Goal: Task Accomplishment & Management: Manage account settings

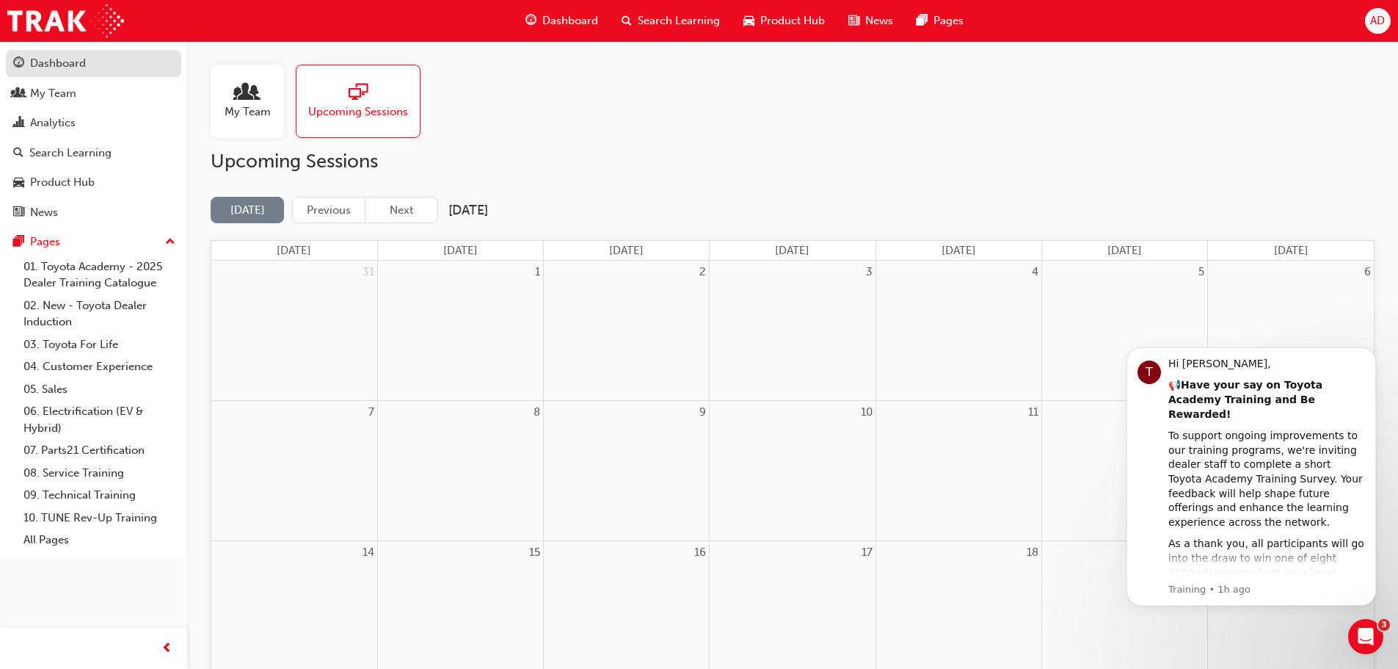
click at [85, 75] on link "Dashboard" at bounding box center [93, 63] width 175 height 27
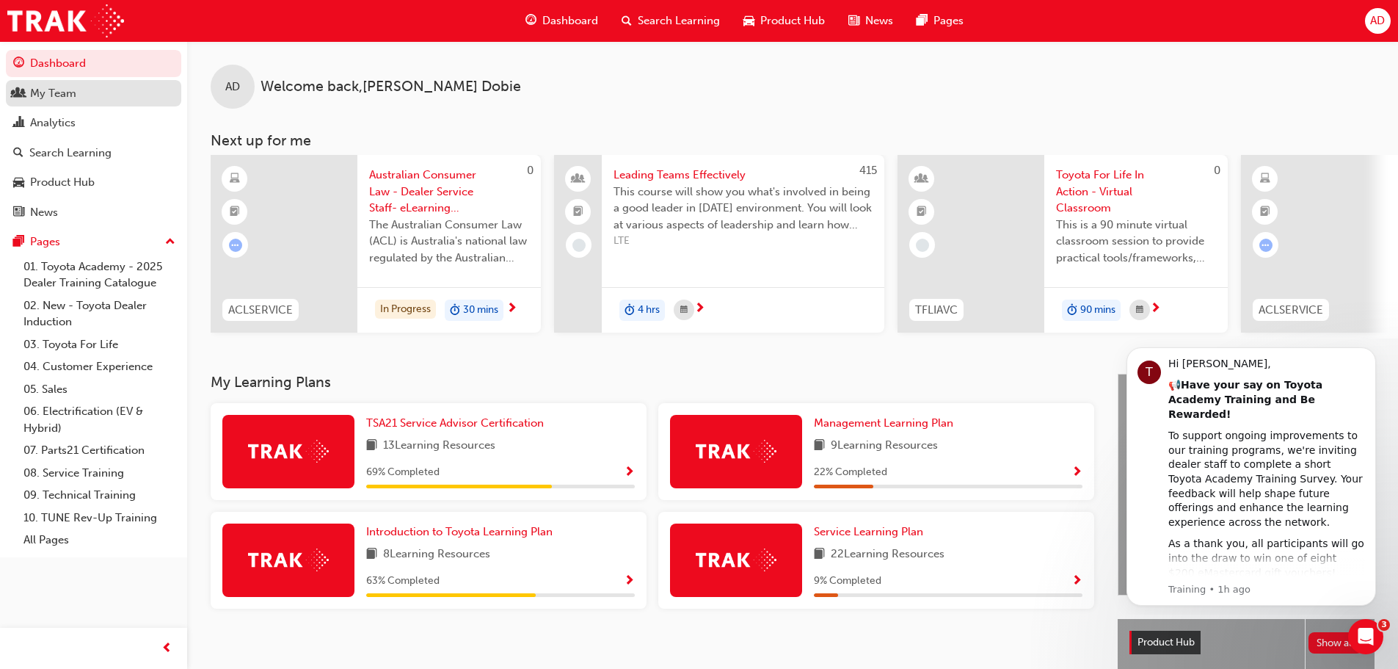
click at [82, 98] on div "My Team" at bounding box center [93, 93] width 161 height 18
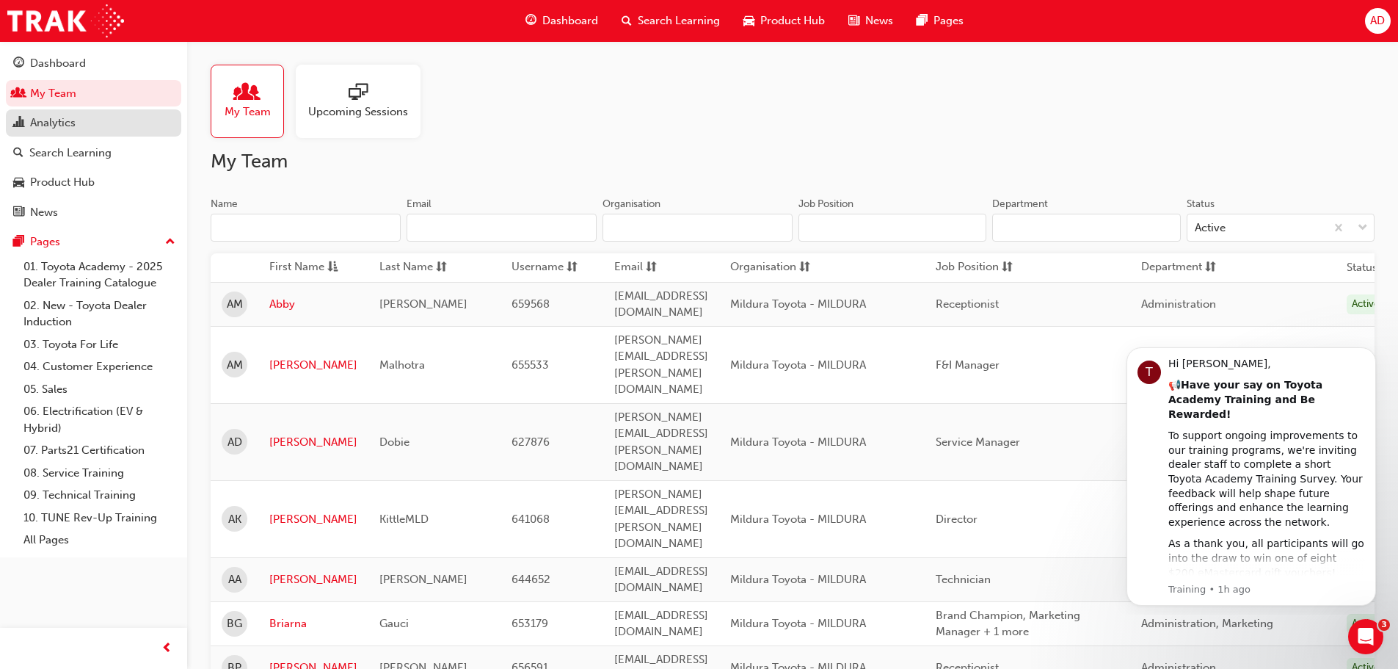
click at [68, 128] on div "Analytics" at bounding box center [52, 122] width 45 height 17
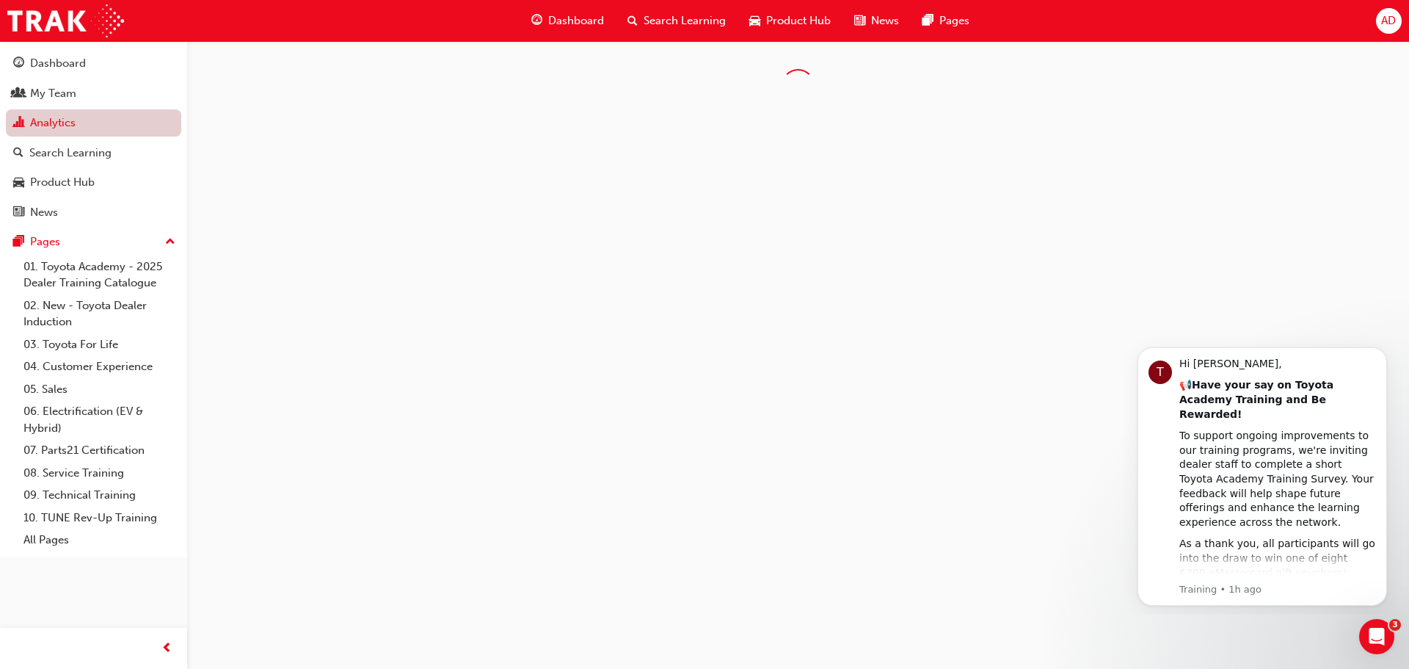
click at [57, 114] on link "Analytics" at bounding box center [93, 122] width 175 height 27
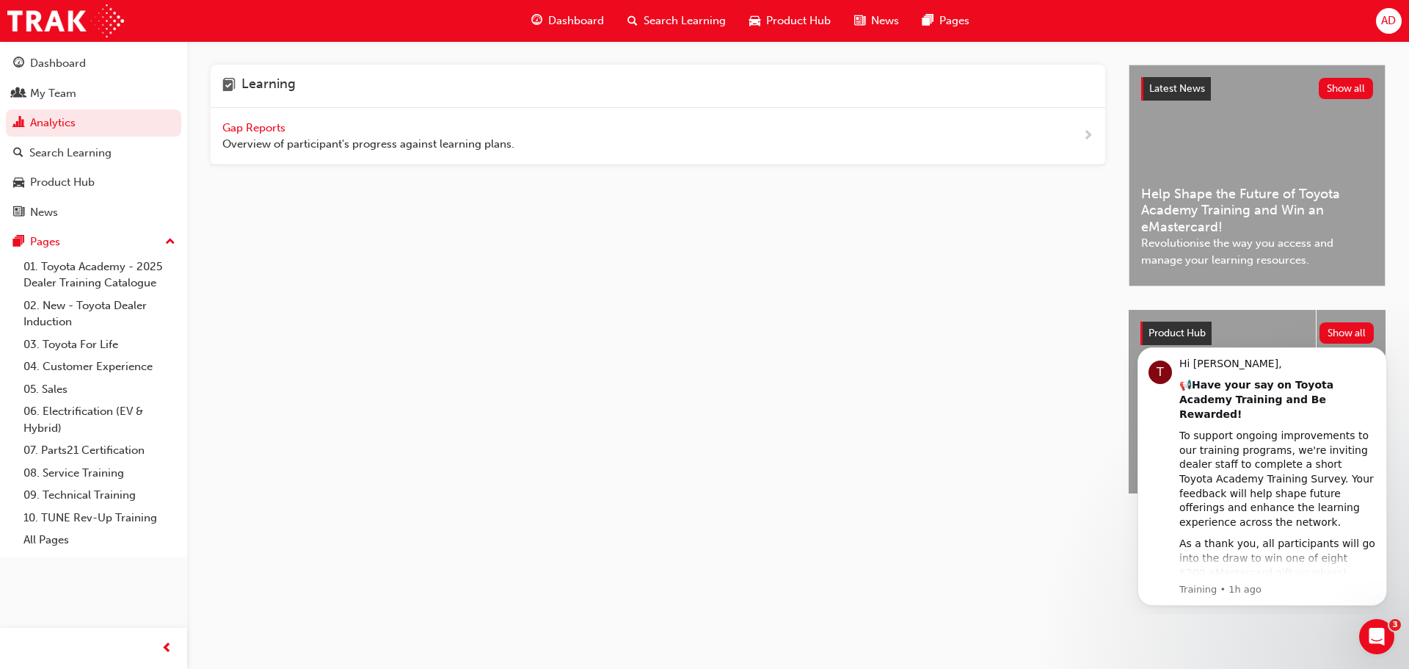
click at [412, 144] on span "Overview of participant's progress against learning plans." at bounding box center [368, 144] width 292 height 17
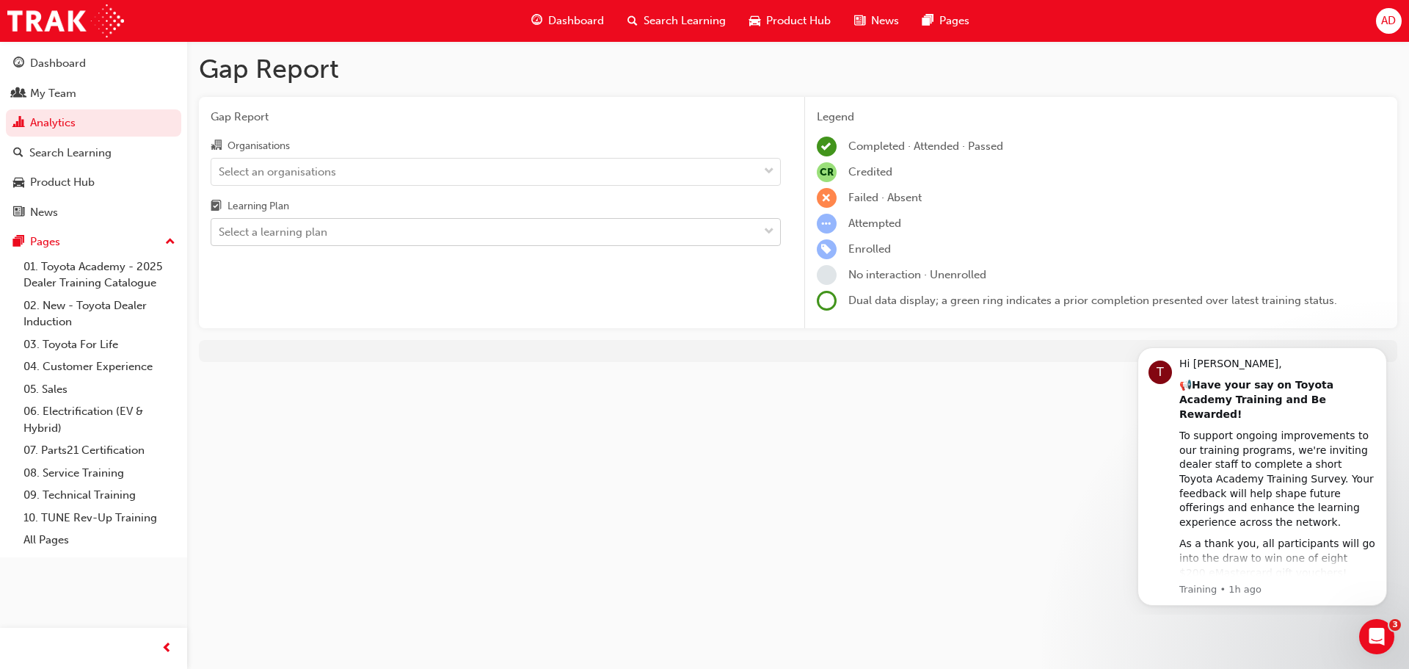
click at [309, 238] on div "Select a learning plan" at bounding box center [273, 232] width 109 height 17
click at [220, 238] on input "Learning Plan Select a learning plan" at bounding box center [219, 231] width 1 height 12
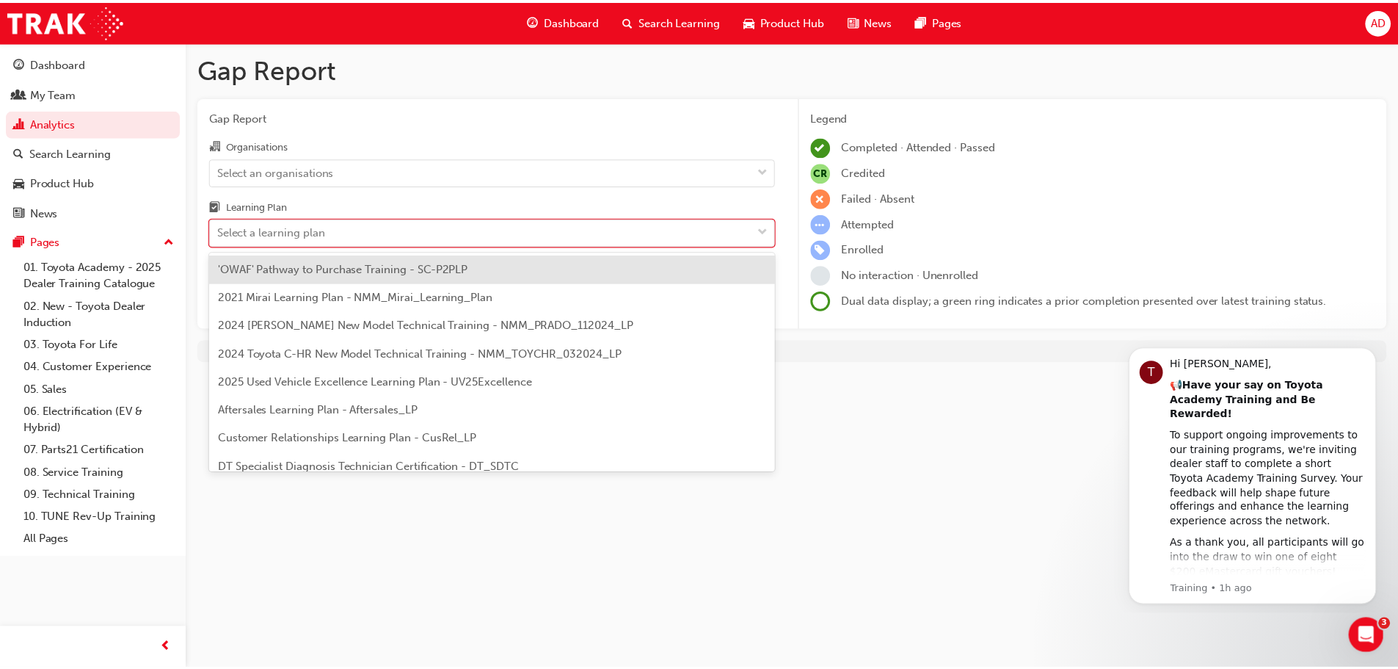
scroll to position [57, 0]
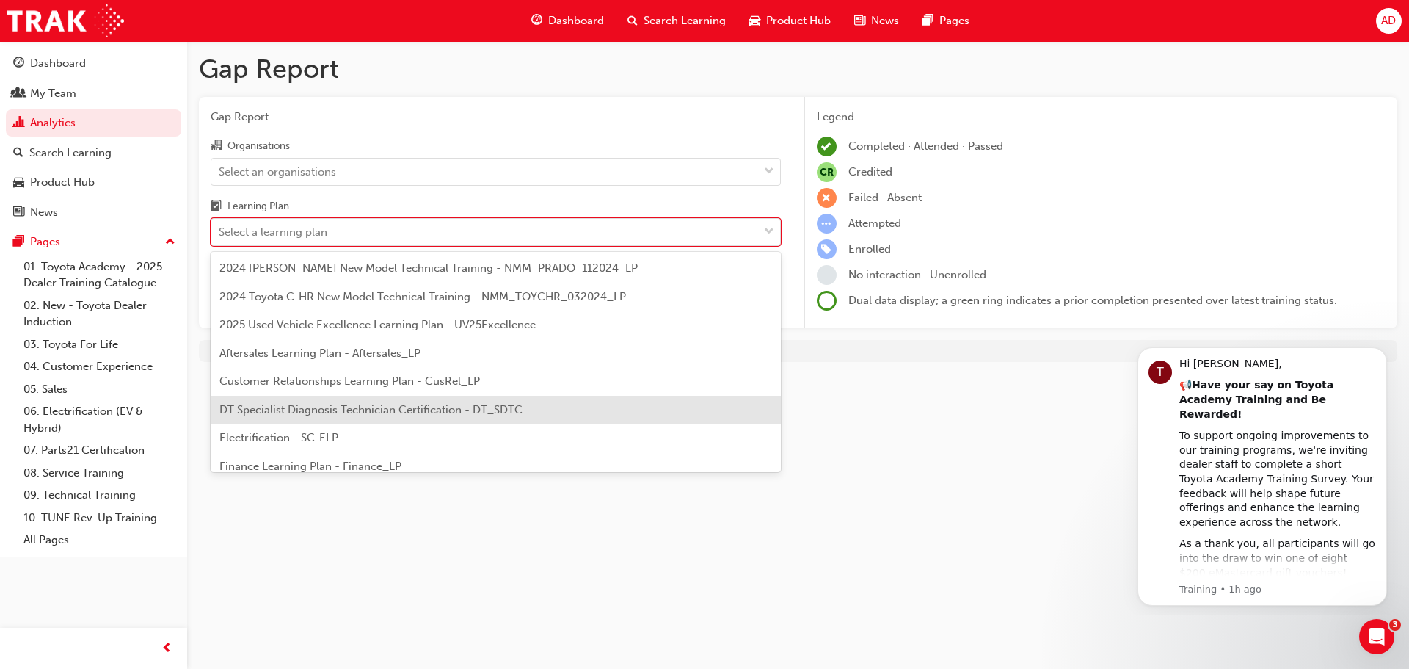
click at [354, 415] on span "DT Specialist Diagnosis Technician Certification - DT_SDTC" at bounding box center [370, 409] width 303 height 13
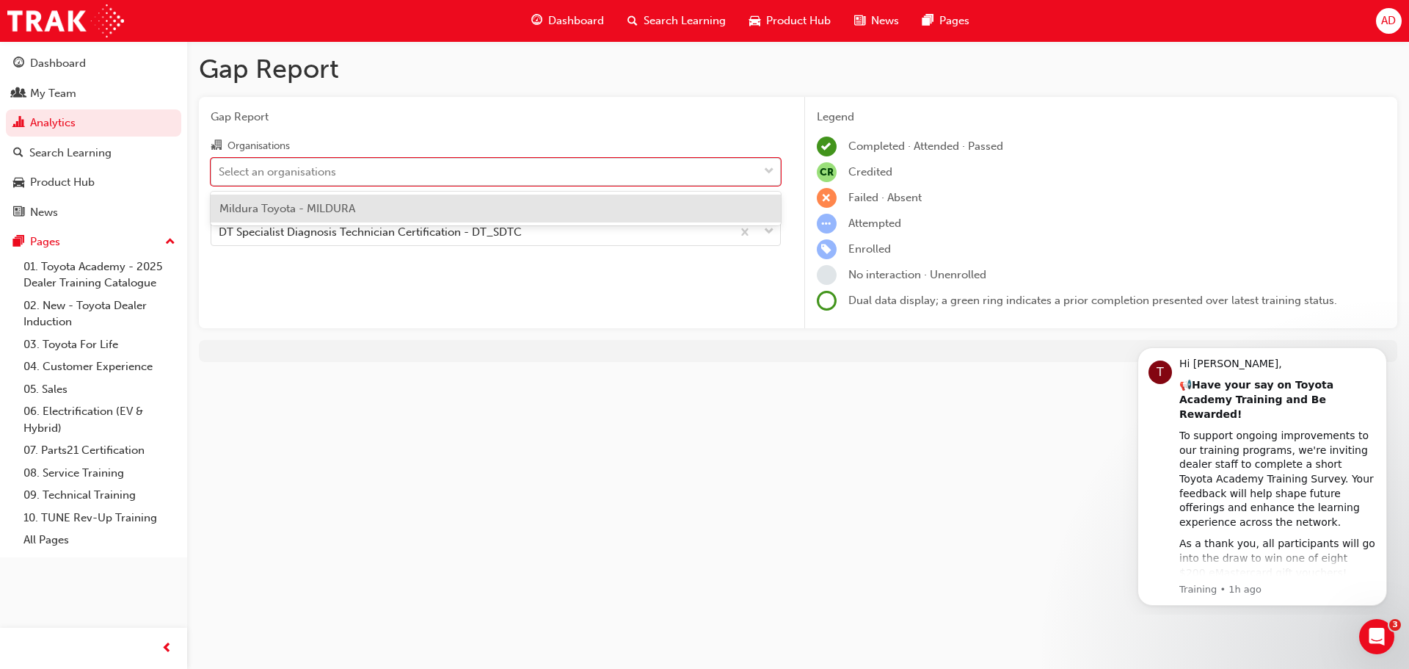
click at [377, 164] on div "Select an organisations" at bounding box center [484, 172] width 547 height 26
click at [220, 164] on input "Organisations option Mildura Toyota - MILDURA focused, 1 of 1. 1 result availab…" at bounding box center [219, 170] width 1 height 12
click at [346, 211] on span "Mildura Toyota - MILDURA" at bounding box center [287, 208] width 136 height 13
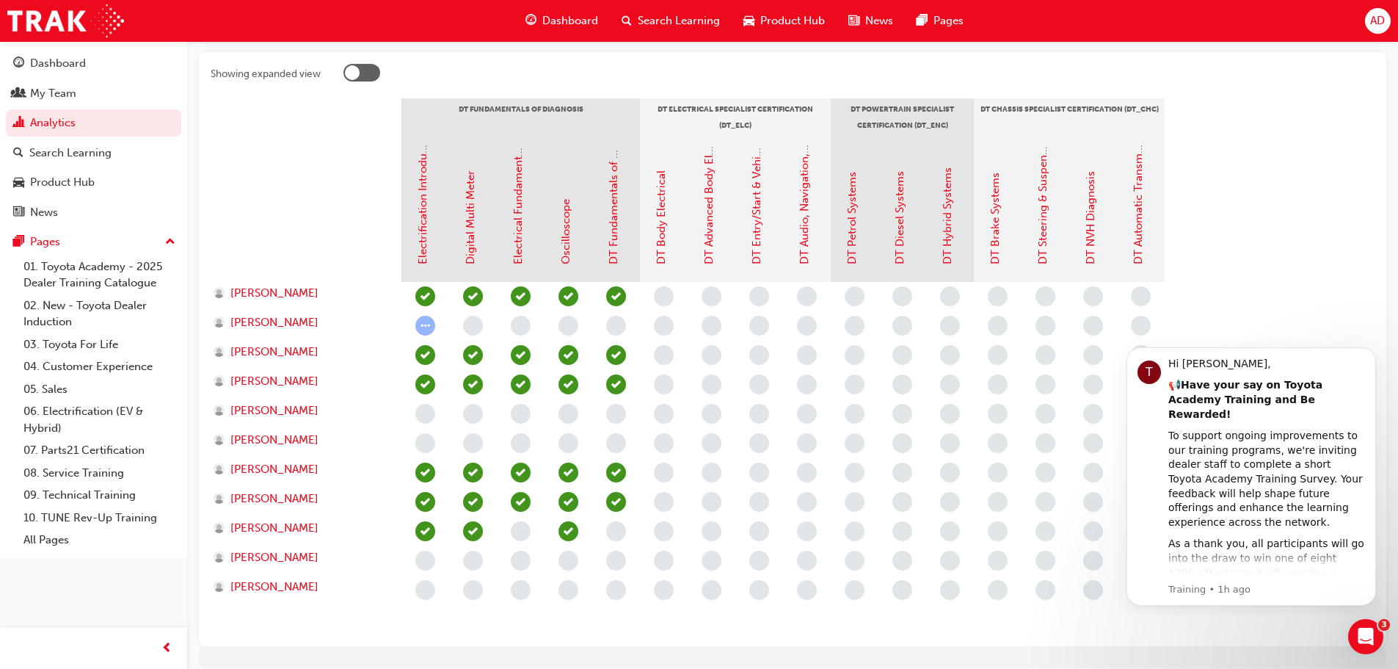
scroll to position [290, 0]
click at [850, 500] on span "learningRecordVerb_NONE-icon" at bounding box center [855, 499] width 20 height 20
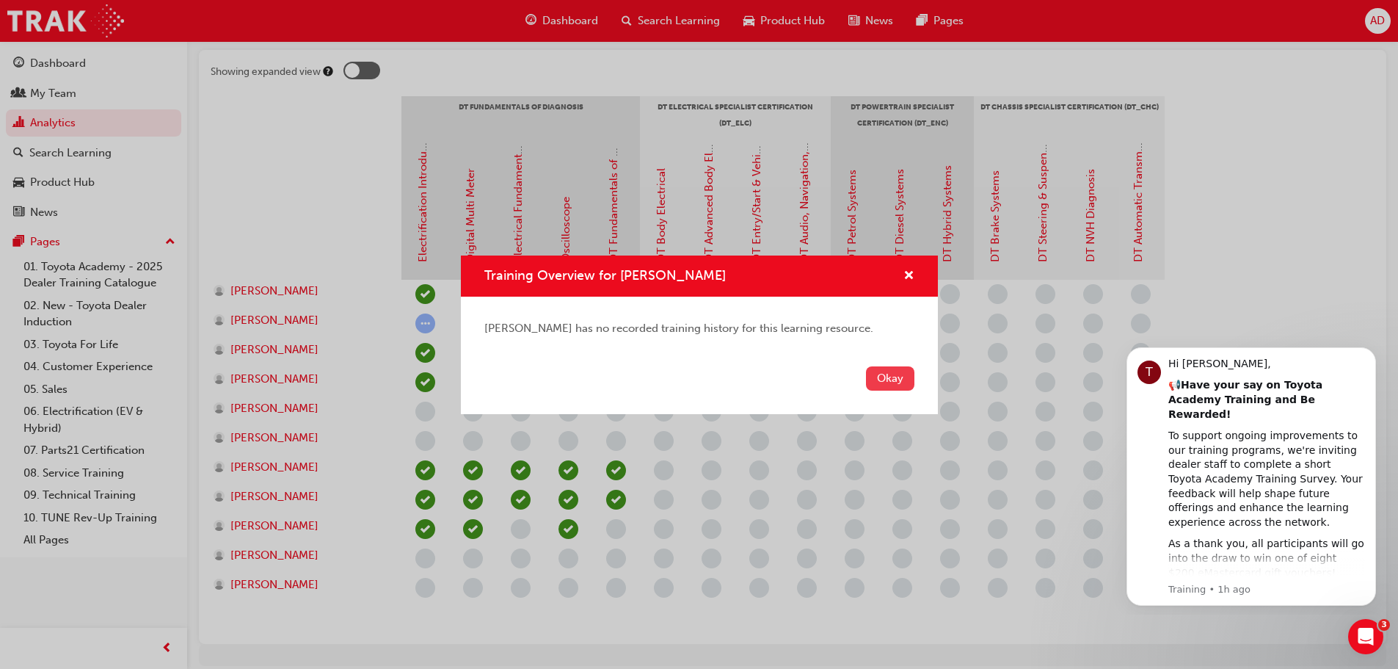
click at [887, 381] on button "Okay" at bounding box center [890, 378] width 48 height 24
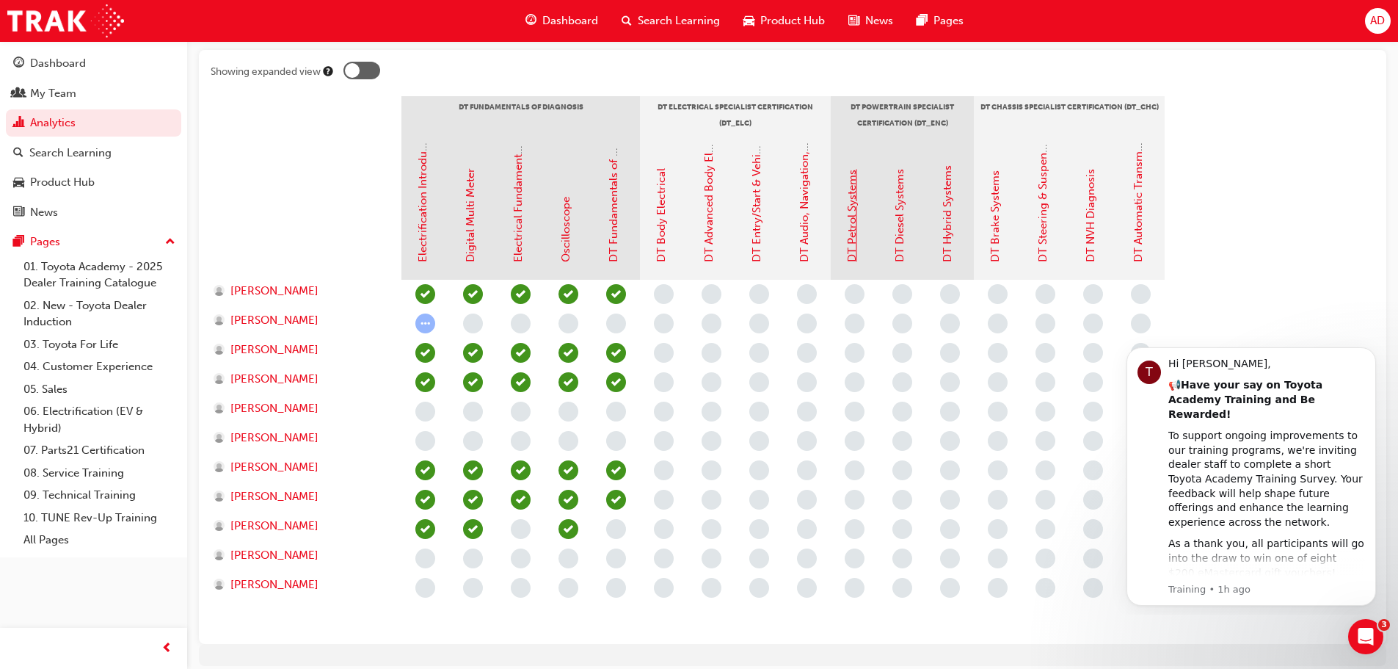
click at [853, 251] on link "DT Petrol Systems" at bounding box center [851, 216] width 13 height 92
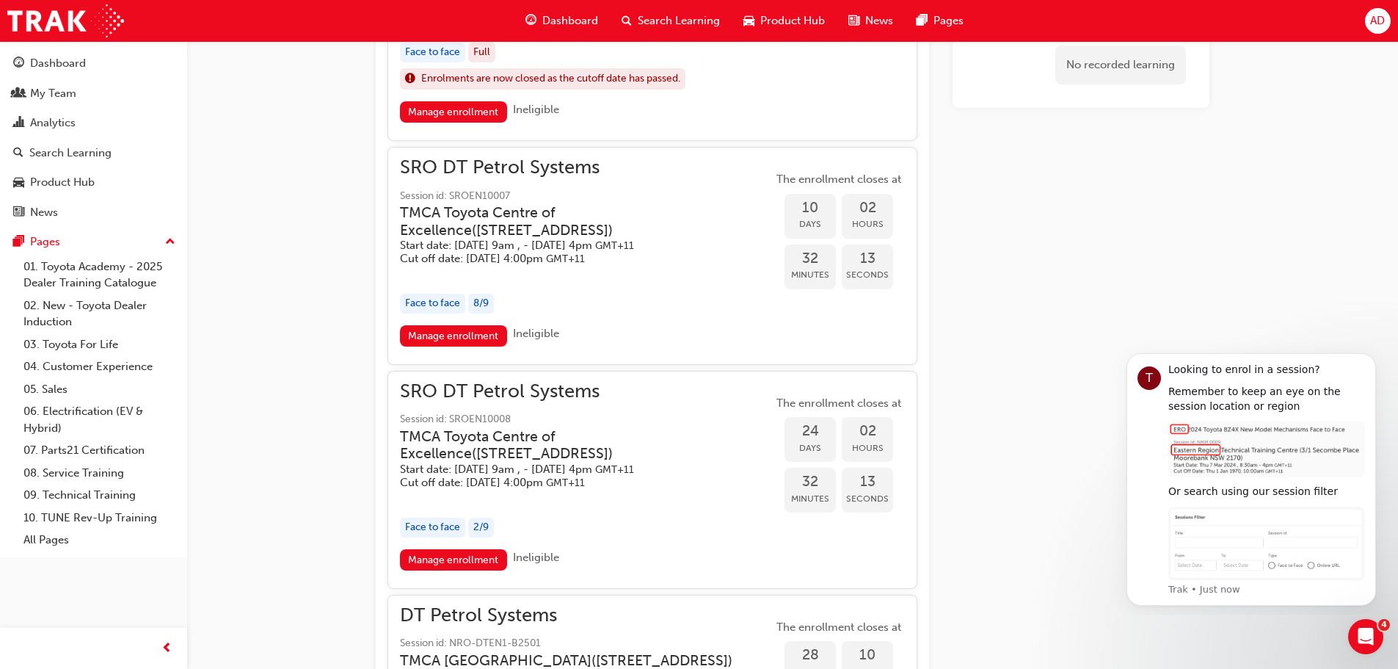
scroll to position [979, 0]
click at [550, 421] on div "SRO DT Petrol Systems Session id: SROEN10008 TMCA Toyota Centre of Excellence (…" at bounding box center [586, 435] width 373 height 106
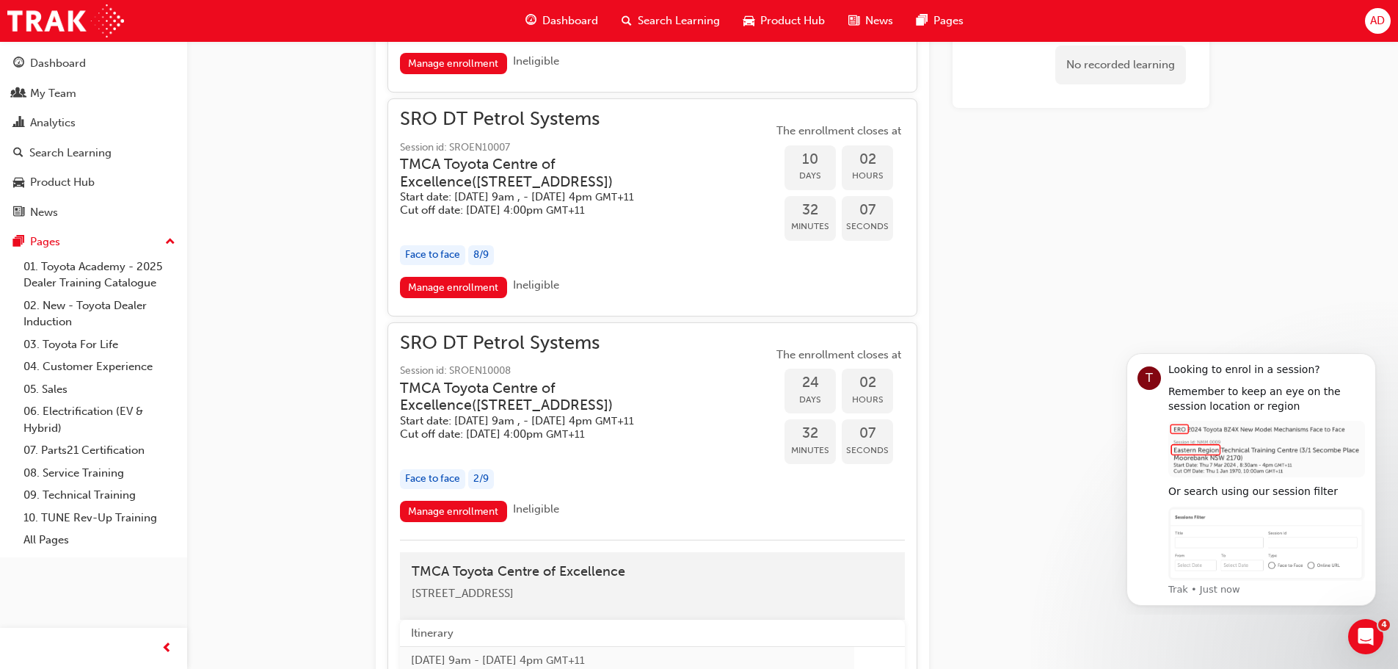
scroll to position [1025, 0]
click at [474, 522] on link "Manage enrollment" at bounding box center [453, 511] width 107 height 21
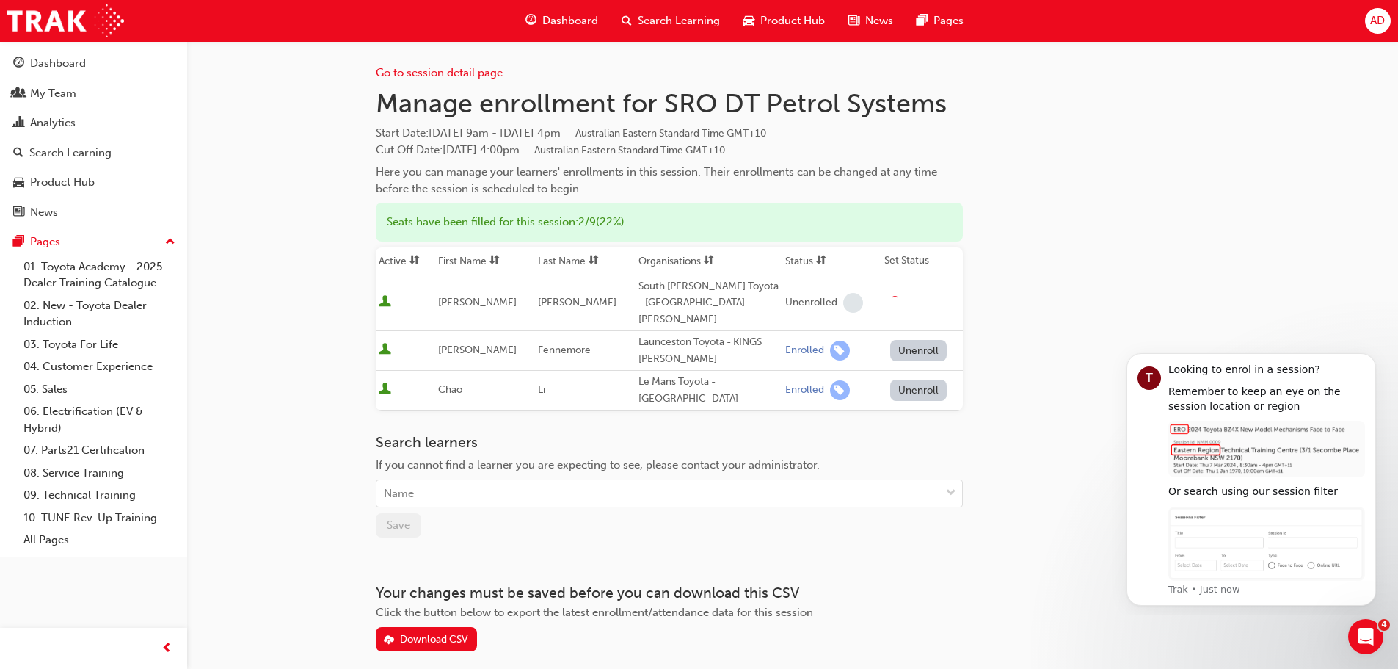
scroll to position [37, 0]
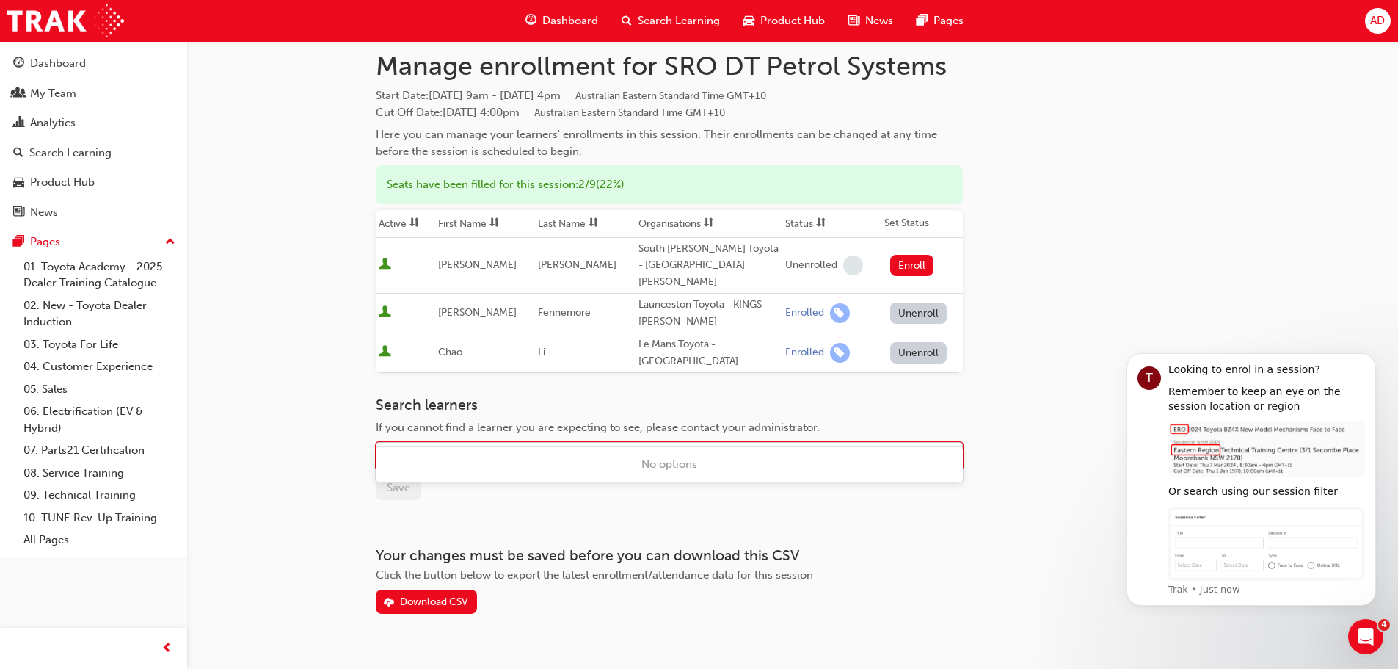
click at [506, 443] on div "Name" at bounding box center [658, 456] width 564 height 26
type input "sagardas"
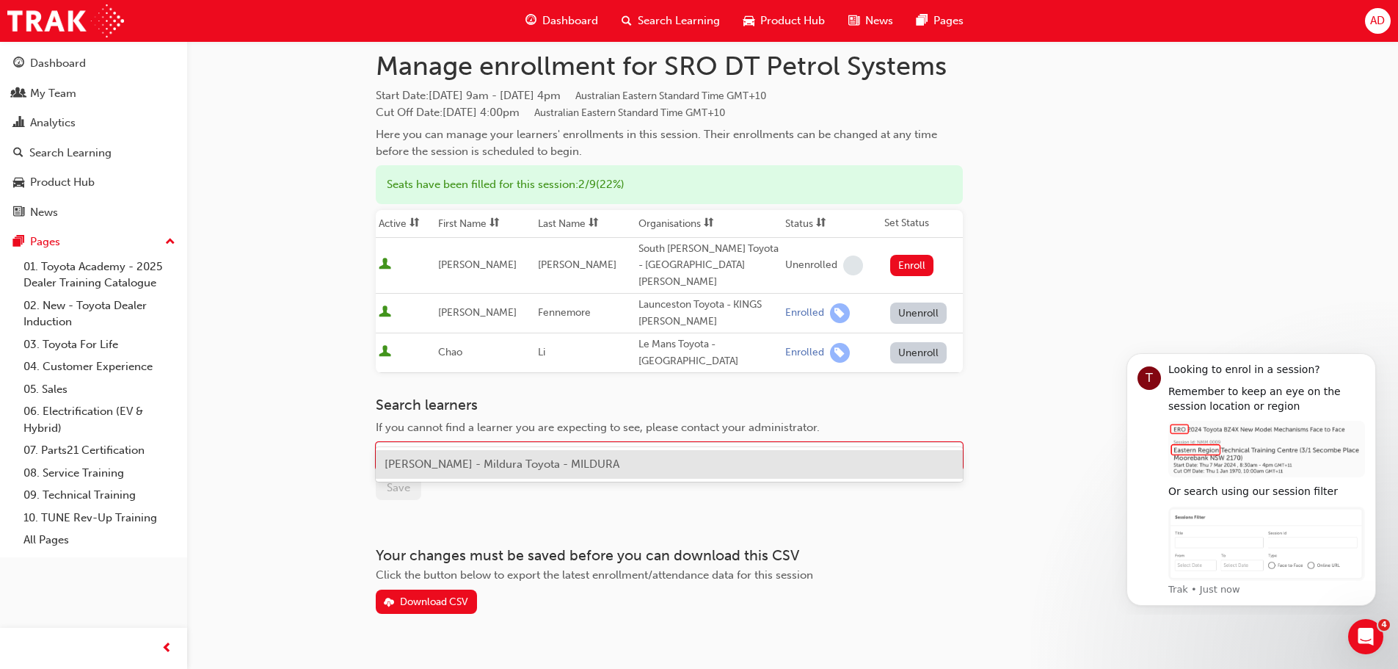
click at [503, 462] on span "[PERSON_NAME] - Mildura Toyota - MILDURA" at bounding box center [502, 463] width 235 height 13
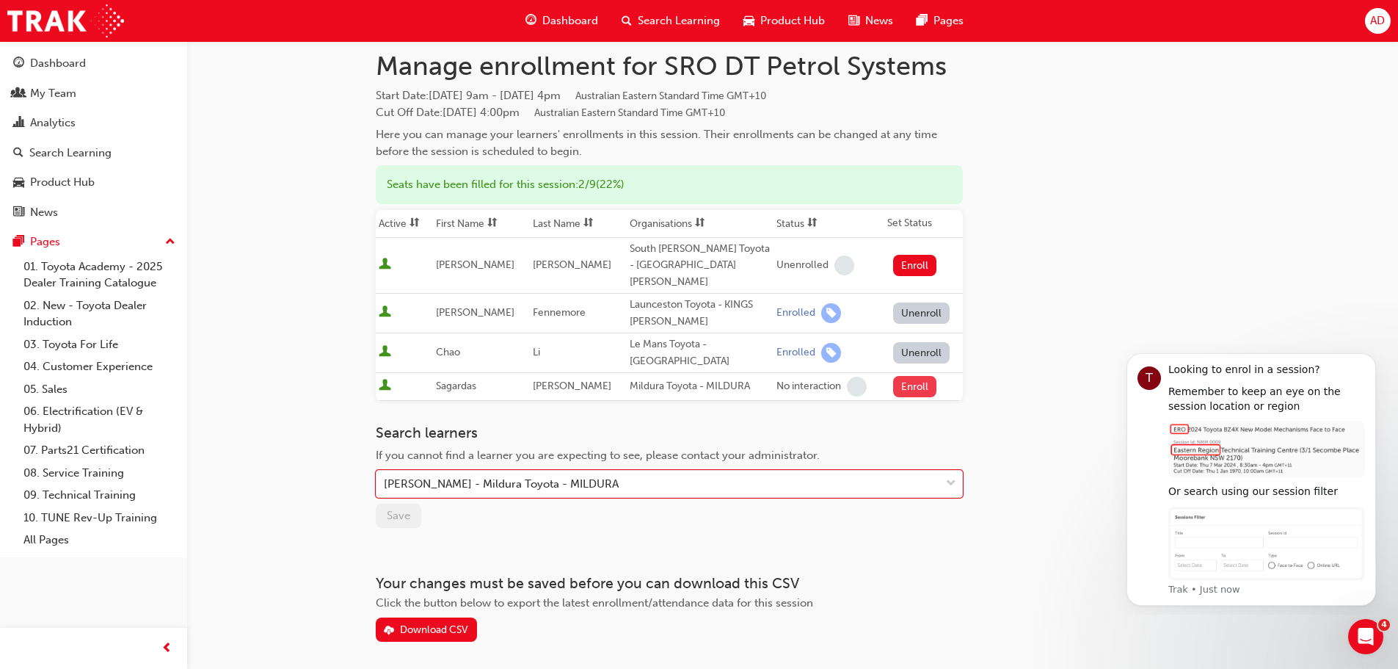
click at [904, 376] on button "Enroll" at bounding box center [915, 386] width 44 height 21
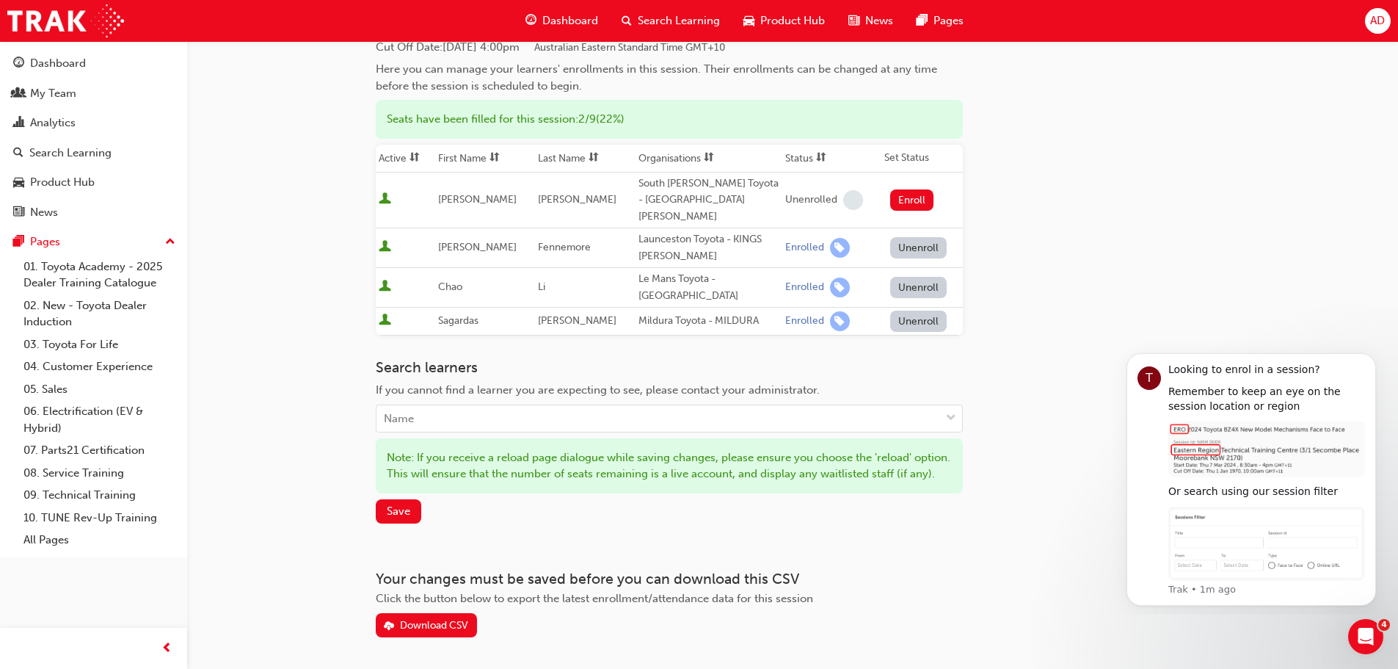
scroll to position [102, 0]
